Goal: Task Accomplishment & Management: Complete application form

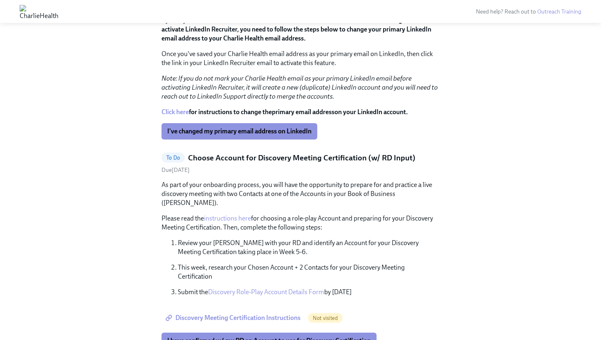
scroll to position [425, 0]
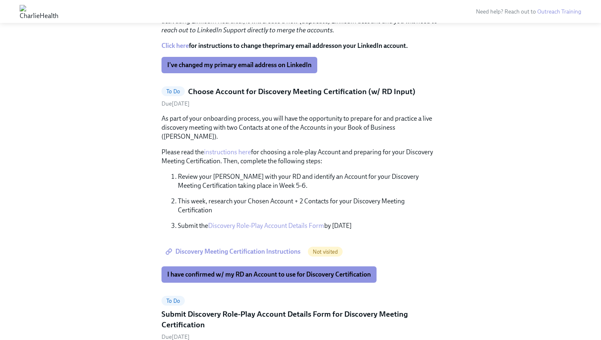
click at [230, 148] on link "instructions here" at bounding box center [227, 152] width 47 height 8
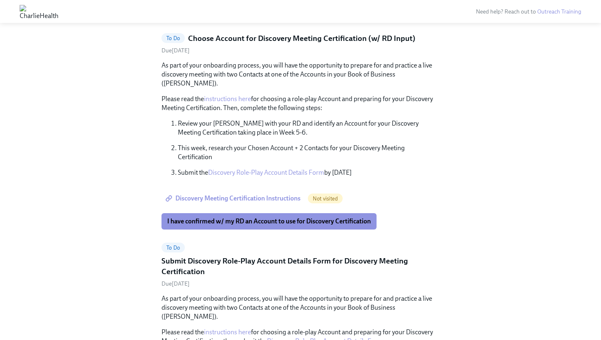
scroll to position [499, 0]
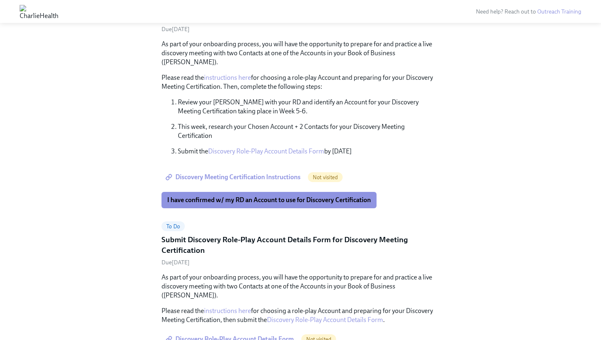
click at [234, 147] on link "Discovery Role-Play Account Details Form" at bounding box center [266, 151] width 116 height 8
click at [258, 196] on span "I have confirmed w/ my RD an Account to use for Discovery Certification" at bounding box center [269, 200] width 204 height 8
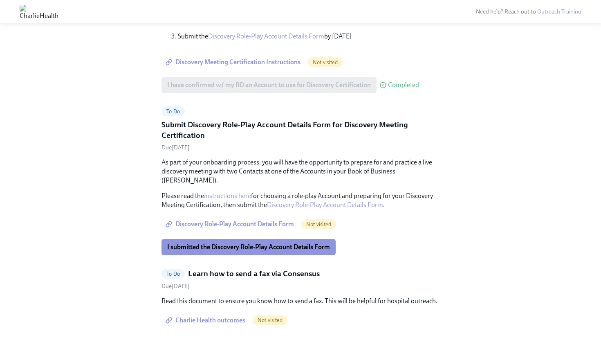
scroll to position [614, 0]
click at [243, 220] on span "Discovery Role-Play Account Details Form" at bounding box center [230, 224] width 127 height 8
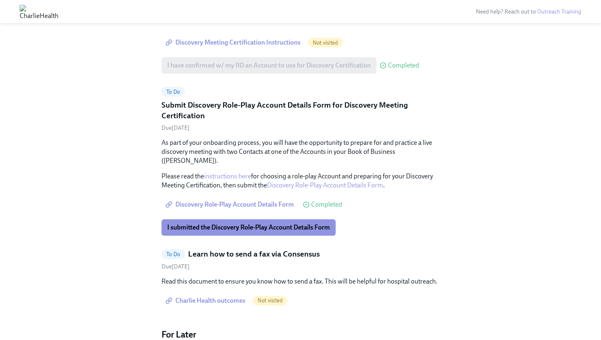
scroll to position [632, 0]
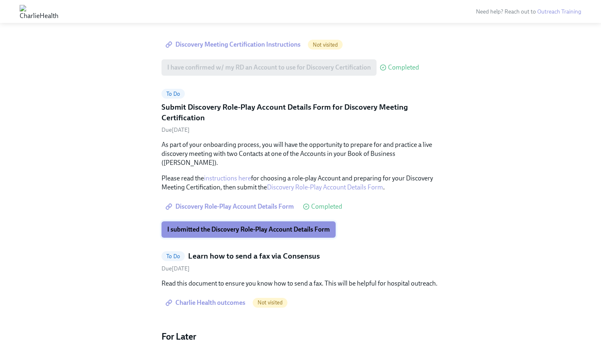
click at [220, 221] on button "I submitted the Discovery Role-Play Account Details Form" at bounding box center [248, 229] width 174 height 16
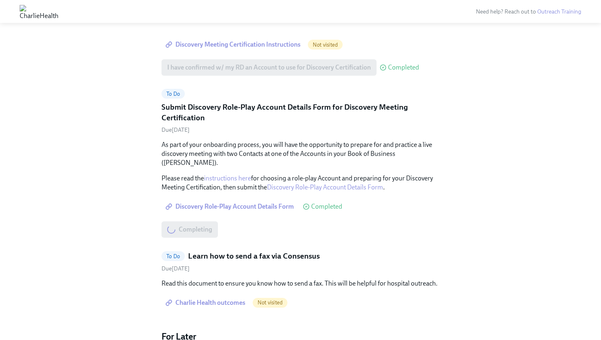
click at [204, 298] on span "Charlie Health outcomes" at bounding box center [206, 302] width 78 height 8
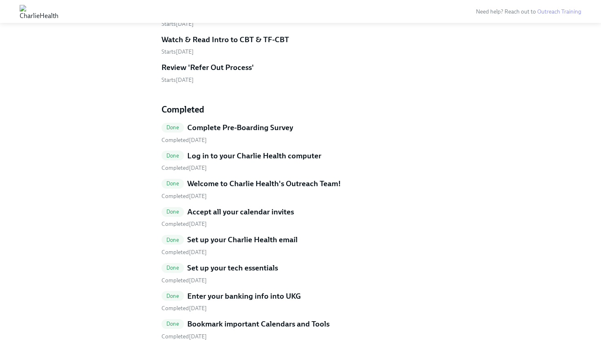
scroll to position [741, 0]
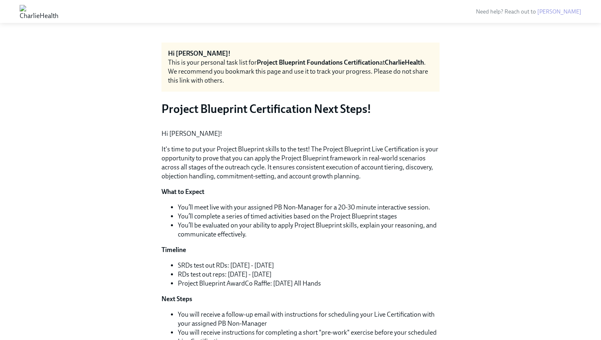
click at [241, 111] on h3 "Project Blueprint Certification Next Steps!" at bounding box center [300, 108] width 278 height 15
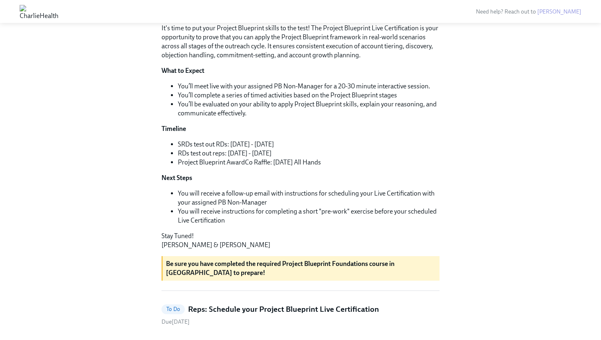
scroll to position [128, 0]
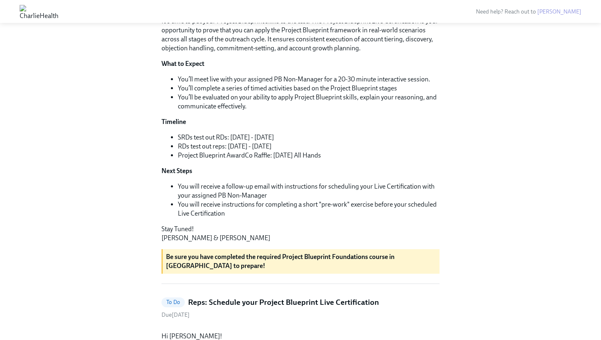
click at [231, 198] on div "Hi Nicholas! It's time to put your Project Blueprint skills to the test! The Pr…" at bounding box center [300, 121] width 278 height 241
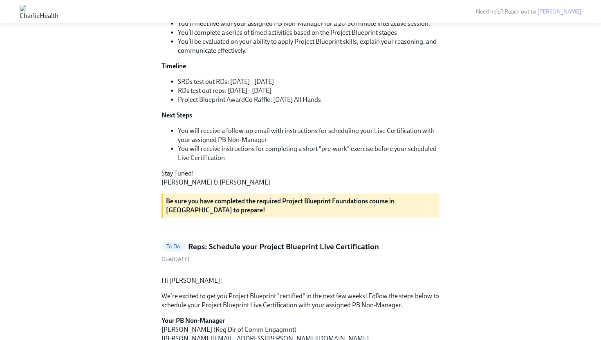
click at [218, 86] on li "SRDs test out RDs: Mon 8/25 - Fri 9/12" at bounding box center [309, 81] width 262 height 9
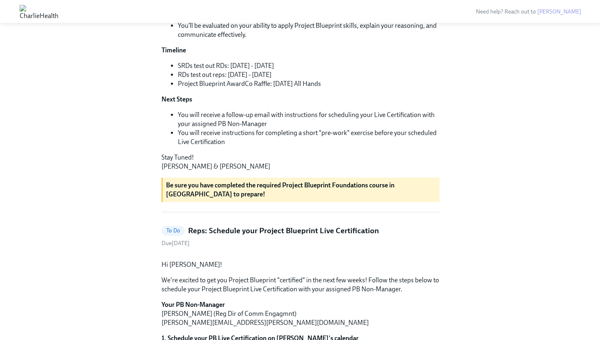
scroll to position [200, 0]
click at [215, 128] on li "You will receive a follow-up email with instructions for scheduling your Live C…" at bounding box center [309, 119] width 262 height 18
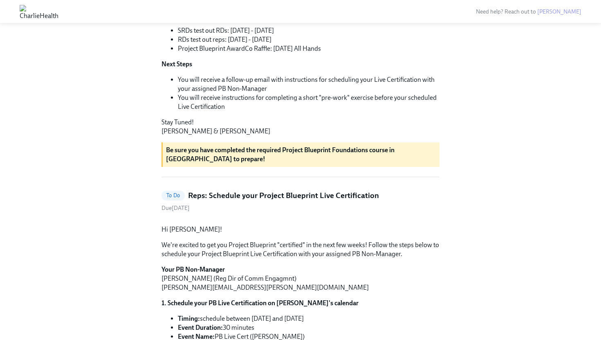
scroll to position [241, 0]
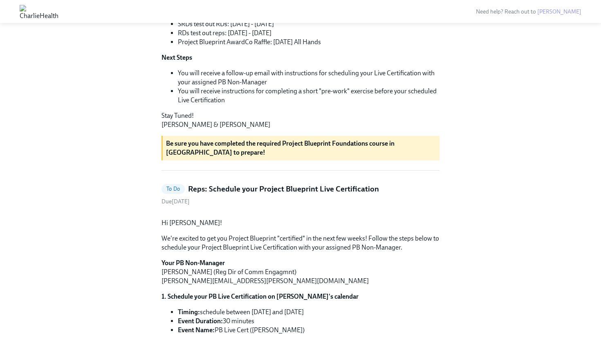
click at [211, 105] on li "You will receive instructions for completing a short "pre-work" exercise before…" at bounding box center [309, 96] width 262 height 18
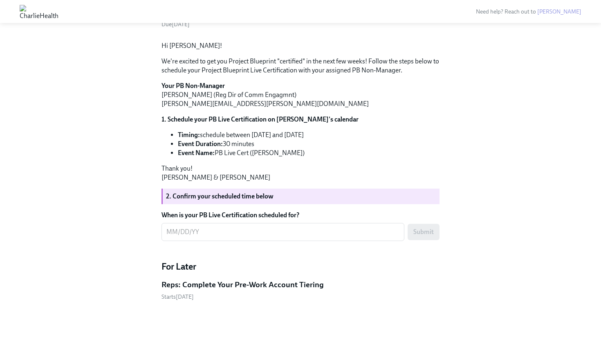
scroll to position [500, 0]
click at [215, 139] on li "Timing: schedule between Mon 9/15 and Fri 10/3" at bounding box center [309, 134] width 262 height 9
click at [200, 182] on p "Thank you! Annie & Priscilla" at bounding box center [300, 173] width 278 height 18
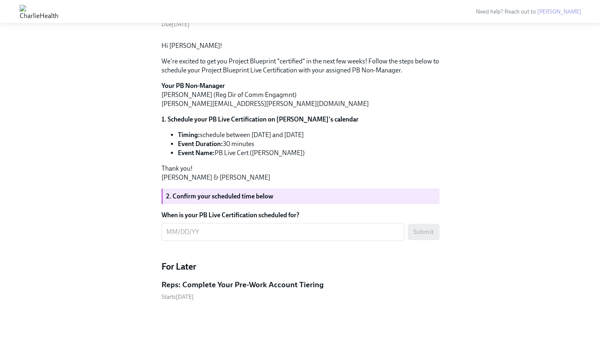
scroll to position [527, 0]
drag, startPoint x: 217, startPoint y: 180, endPoint x: 304, endPoint y: 178, distance: 87.1
click at [304, 157] on li "Event Name: PB Live Cert (Nicholas Tootle)" at bounding box center [309, 152] width 262 height 9
copy li "PB Live Cert (Nicholas Tootle)"
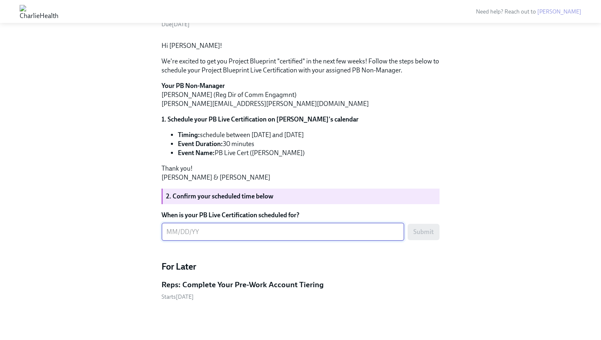
click at [198, 237] on textarea "When is your PB Live Certification scheduled for?" at bounding box center [282, 232] width 233 height 10
type textarea "09/25/2025"
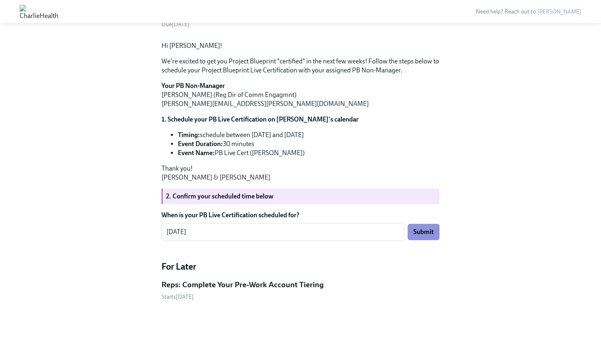
scroll to position [553, 0]
click at [426, 231] on span "Submit" at bounding box center [423, 232] width 20 height 8
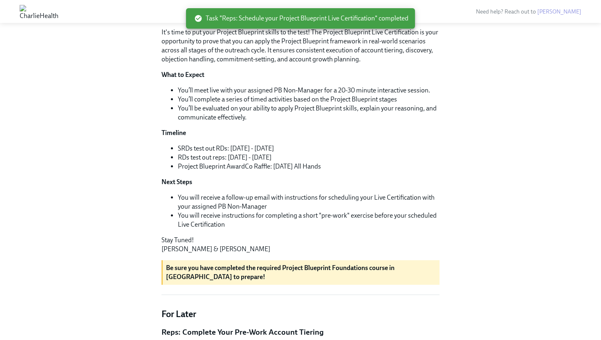
scroll to position [0, 0]
